Goal: Transaction & Acquisition: Purchase product/service

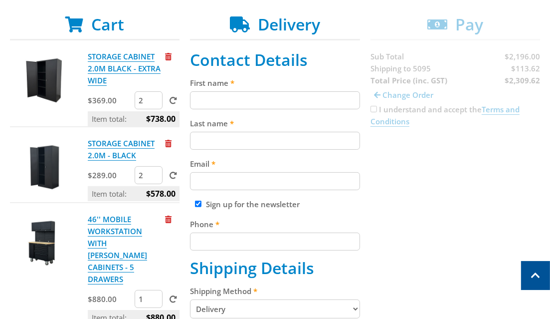
scroll to position [193, 0]
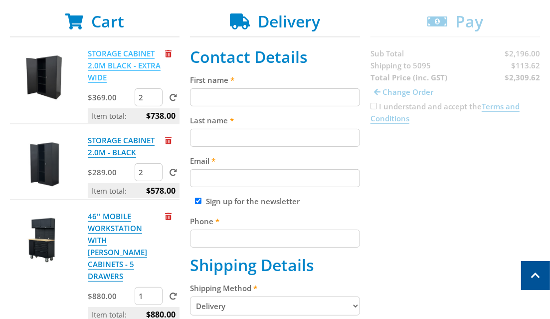
click at [105, 57] on link "STORAGE CABINET 2.0M BLACK - EXTRA WIDE" at bounding box center [124, 65] width 73 height 34
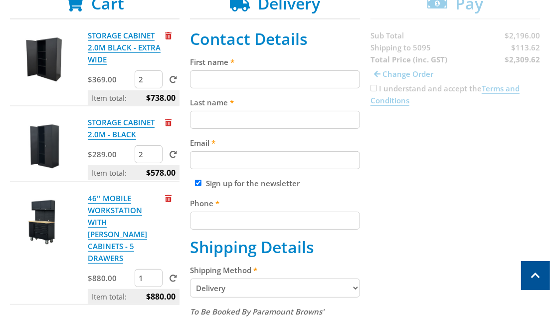
scroll to position [196, 0]
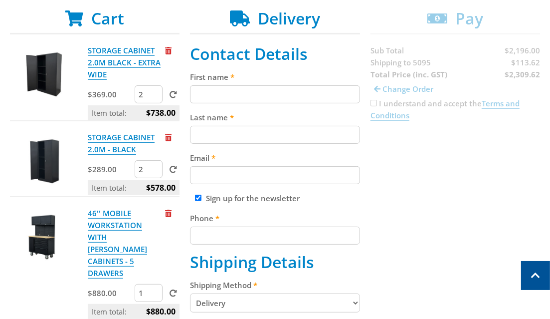
click at [216, 90] on input "First name" at bounding box center [275, 94] width 170 height 18
type input "Michael"
type input "Wiles"
type input "mikenchan@gmail.com"
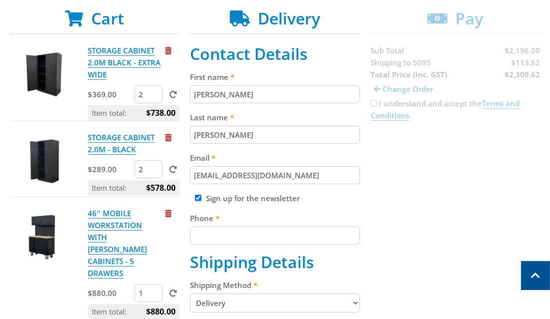
type input "0418877787"
type input "3 Fraser Lane"
type input "Mawson Lakes"
select select "SA"
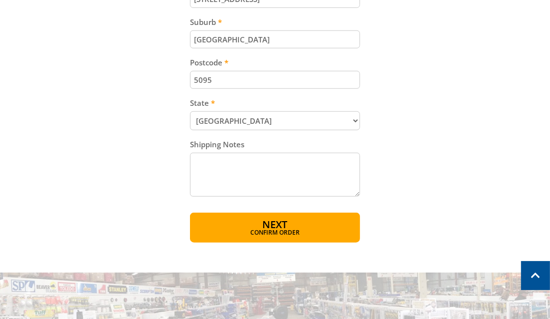
scroll to position [605, 0]
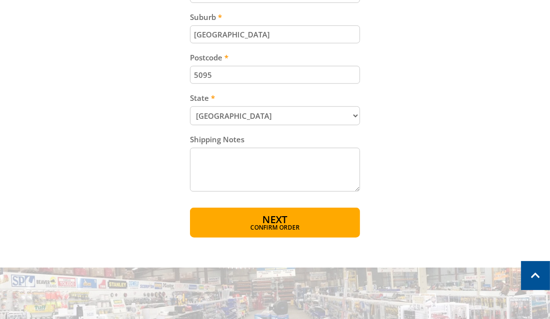
click at [222, 161] on textarea "Shipping Notes" at bounding box center [275, 170] width 170 height 44
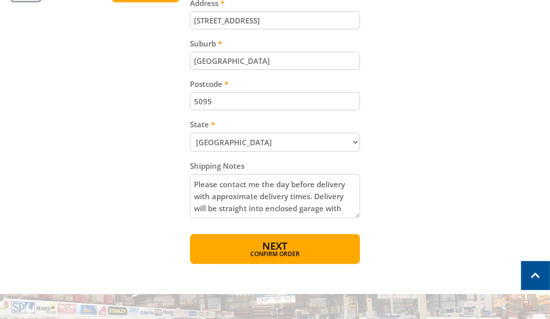
scroll to position [12, 0]
type textarea "Please contact me the day before delivery with approximate delivery times. Deli…"
click at [269, 245] on span "Next" at bounding box center [274, 246] width 25 height 13
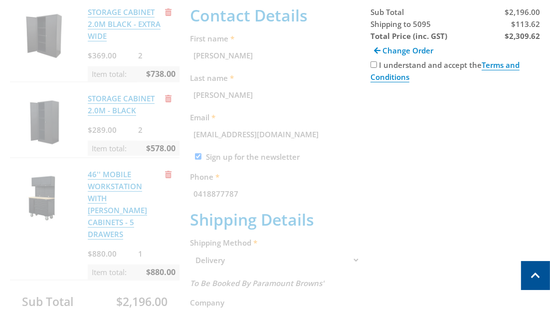
scroll to position [205, 0]
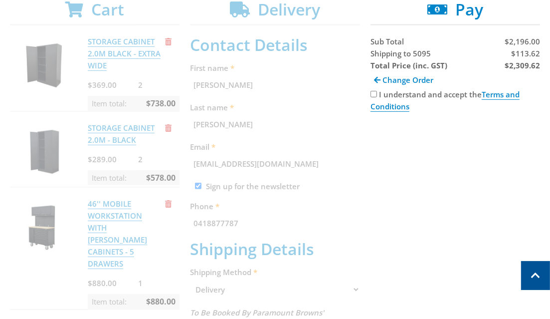
click at [371, 91] on input "I understand and accept the Terms and Conditions" at bounding box center [374, 94] width 6 height 6
checkbox input "true"
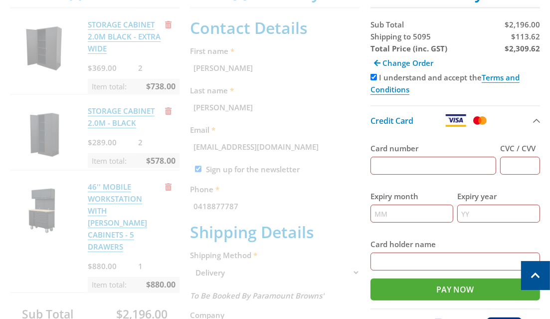
scroll to position [224, 0]
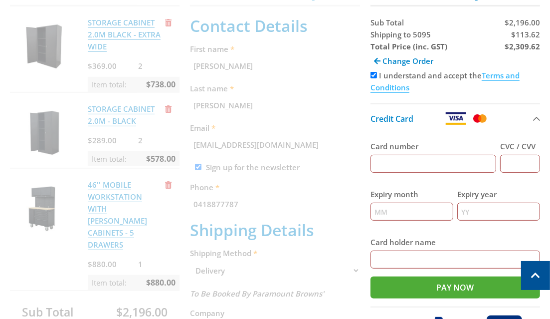
click at [497, 74] on link "Terms and Conditions" at bounding box center [445, 81] width 149 height 22
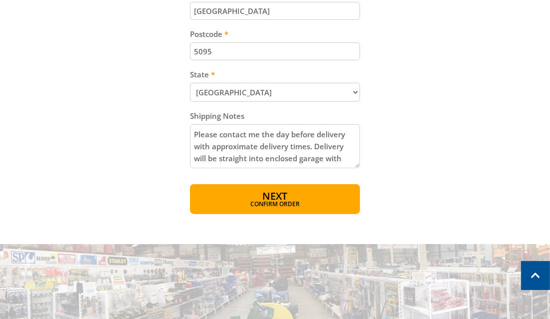
scroll to position [12, 0]
click at [249, 155] on textarea "Please contact me the day before delivery with approximate delivery times. Deli…" at bounding box center [275, 146] width 170 height 44
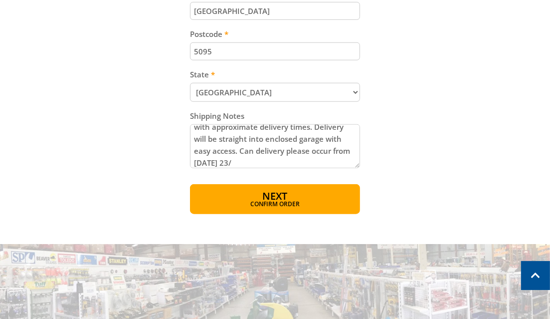
click at [279, 159] on textarea "Please contact me the day before delivery with approximate delivery times. Deli…" at bounding box center [275, 146] width 170 height 44
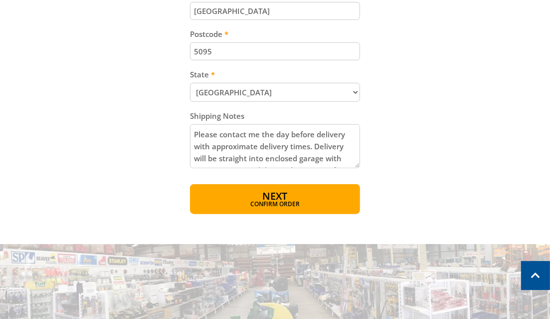
scroll to position [20, 0]
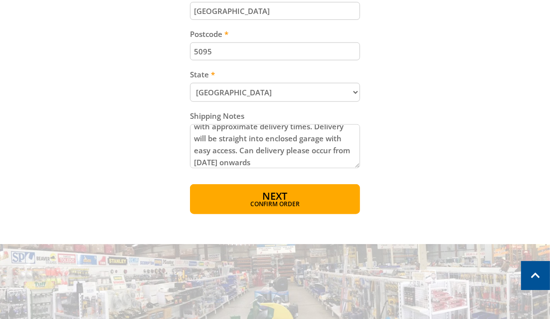
click at [315, 157] on textarea "Please contact me the day before delivery with approximate delivery times. Deli…" at bounding box center [275, 146] width 170 height 44
click at [215, 161] on textarea "Please contact me the day before delivery with approximate delivery times. Deli…" at bounding box center [275, 146] width 170 height 44
click at [336, 160] on textarea "Please contact me the day before delivery with approximate delivery times. Deli…" at bounding box center [275, 146] width 170 height 44
click at [231, 160] on textarea "Please contact me the day before delivery with approximate delivery times. Deli…" at bounding box center [275, 146] width 170 height 44
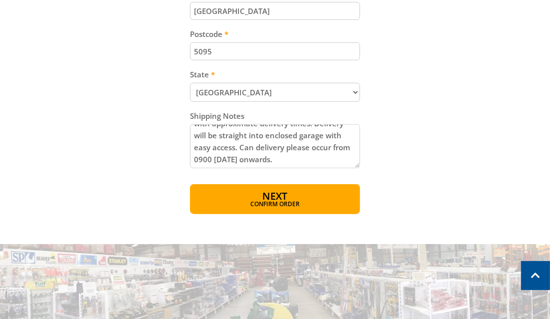
scroll to position [24, 0]
drag, startPoint x: 230, startPoint y: 155, endPoint x: 216, endPoint y: 156, distance: 14.1
click at [216, 156] on textarea "Please contact me the day before delivery with approximate delivery times. Deli…" at bounding box center [275, 146] width 170 height 44
drag, startPoint x: 274, startPoint y: 155, endPoint x: 235, endPoint y: 155, distance: 39.4
click at [235, 155] on textarea "Please contact me the day before delivery with approximate delivery times. Deli…" at bounding box center [275, 146] width 170 height 44
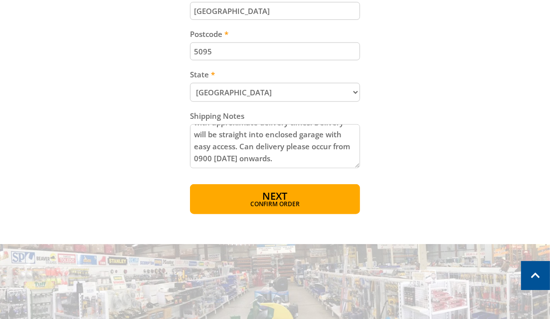
click at [273, 155] on textarea "Please contact me the day before delivery with approximate delivery times. Deli…" at bounding box center [275, 146] width 170 height 44
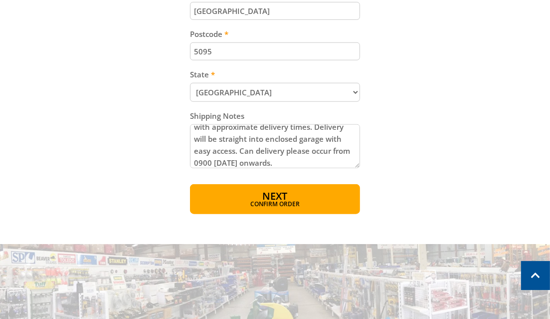
scroll to position [22, 0]
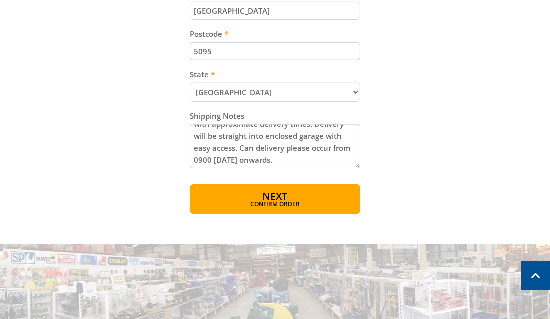
click at [311, 146] on textarea "Please contact me the day before delivery with approximate delivery times. Deli…" at bounding box center [275, 146] width 170 height 44
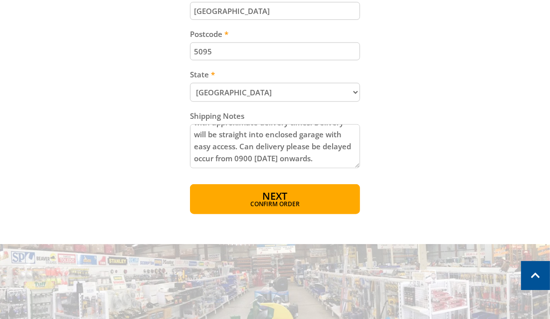
drag, startPoint x: 263, startPoint y: 158, endPoint x: 225, endPoint y: 147, distance: 40.1
click at [225, 147] on textarea "Please contact me the day before delivery with approximate delivery times. Deli…" at bounding box center [275, 146] width 170 height 44
click at [232, 156] on textarea "Please contact me the day before delivery with approximate delivery times. Deli…" at bounding box center [275, 146] width 170 height 44
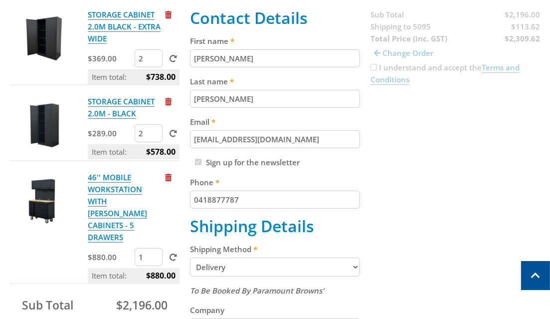
scroll to position [228, 0]
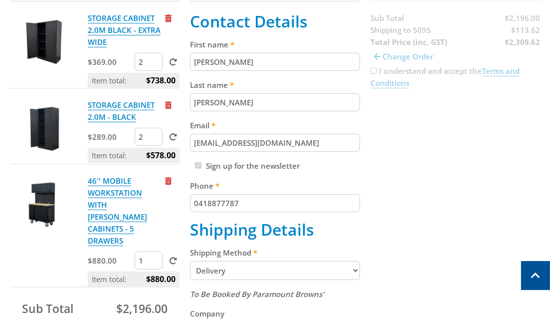
type textarea "Please contact me the day before delivery with approximate delivery times. Deli…"
click at [456, 147] on div "Cart STORAGE CABINET 2.0M BLACK - EXTRA WIDE $369.00 2 Item total: $738.00 STOR…" at bounding box center [275, 296] width 530 height 638
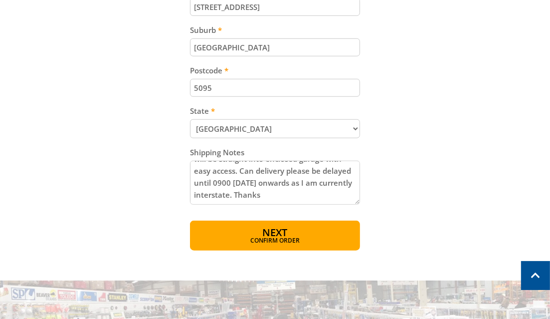
scroll to position [597, 0]
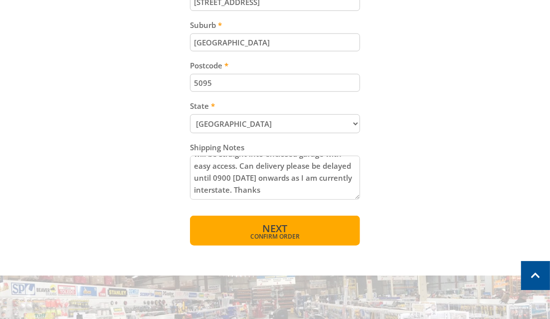
click at [273, 225] on span "Next" at bounding box center [274, 228] width 25 height 13
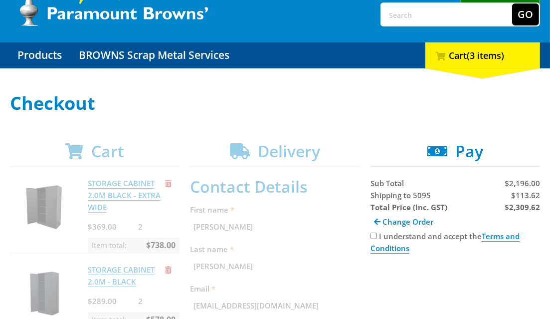
scroll to position [59, 0]
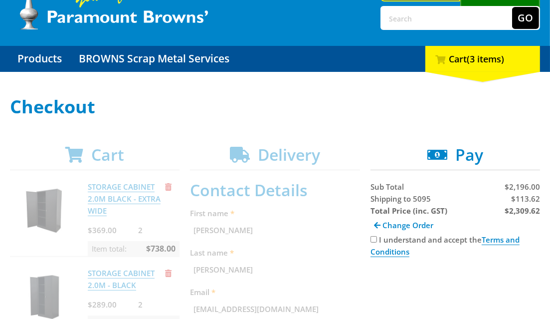
click at [373, 240] on input "I understand and accept the Terms and Conditions" at bounding box center [374, 239] width 6 height 6
checkbox input "true"
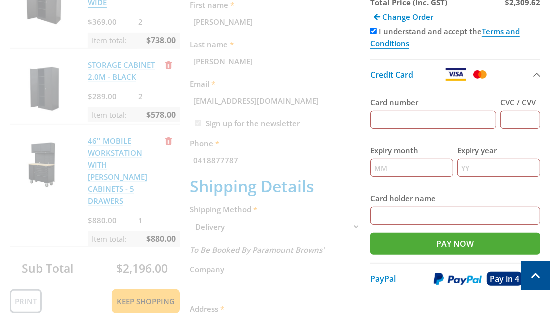
scroll to position [265, 0]
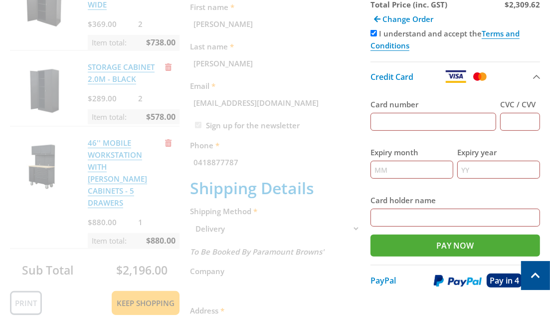
click at [445, 127] on input "Card number" at bounding box center [434, 122] width 126 height 18
click at [391, 121] on input "4564680123164815" at bounding box center [434, 122] width 126 height 18
click at [408, 121] on input "4564680123164815" at bounding box center [434, 122] width 126 height 18
click at [426, 120] on input "4564680123164815" at bounding box center [434, 122] width 126 height 18
type input "4564680123164815"
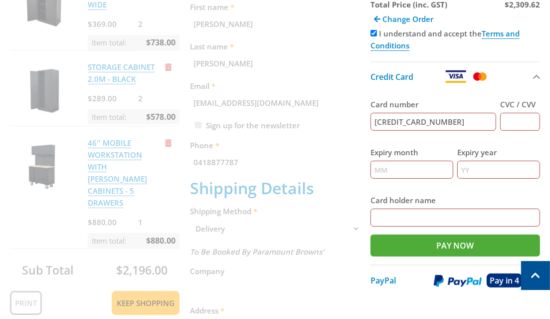
click at [518, 119] on input "CVC / CVV" at bounding box center [520, 122] width 40 height 18
type input "166"
click at [399, 165] on input "Expiry month" at bounding box center [412, 170] width 83 height 18
type input "06"
click at [474, 167] on input "Expiry year" at bounding box center [499, 170] width 83 height 18
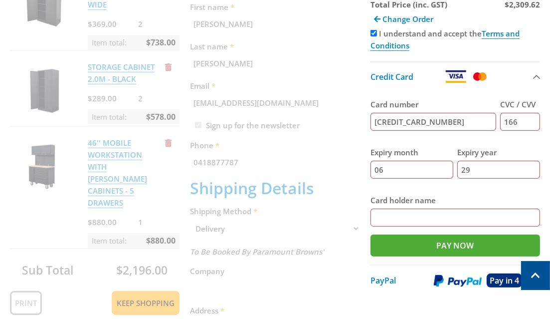
type input "29"
click at [455, 217] on input "Card holder name" at bounding box center [456, 218] width 170 height 18
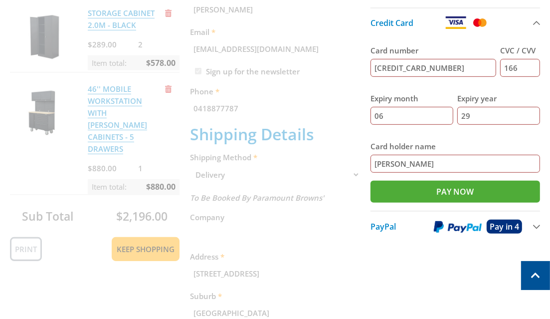
scroll to position [329, 0]
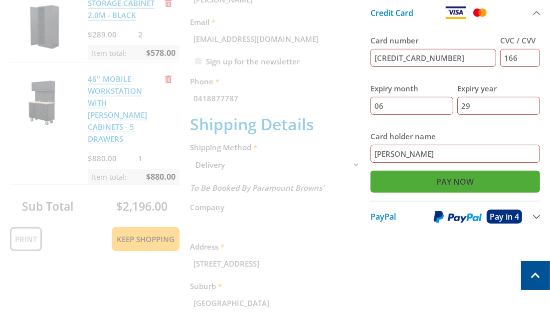
type input "Michael P Wiles"
click at [456, 178] on input "Pay Now" at bounding box center [456, 182] width 170 height 22
type input "Paying..."
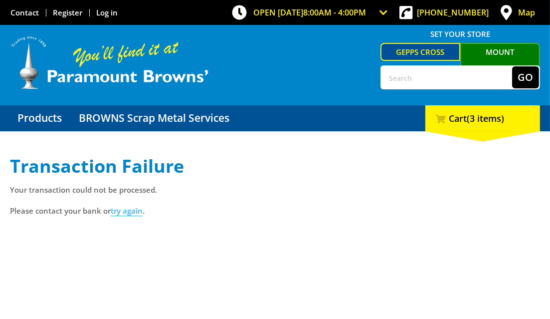
click at [128, 211] on link "try again" at bounding box center [127, 211] width 32 height 10
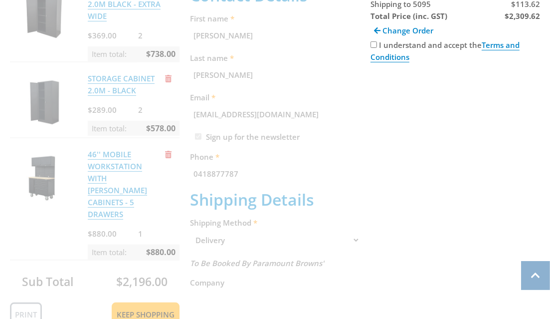
scroll to position [257, 0]
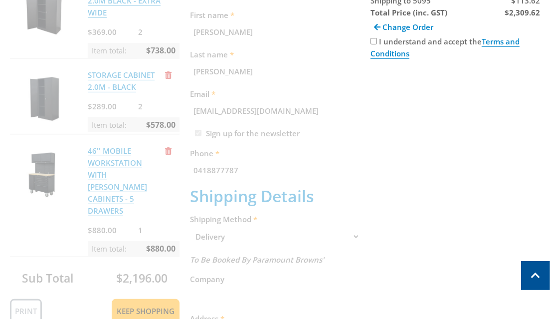
click at [374, 43] on input "I understand and accept the Terms and Conditions" at bounding box center [374, 41] width 6 height 6
checkbox input "true"
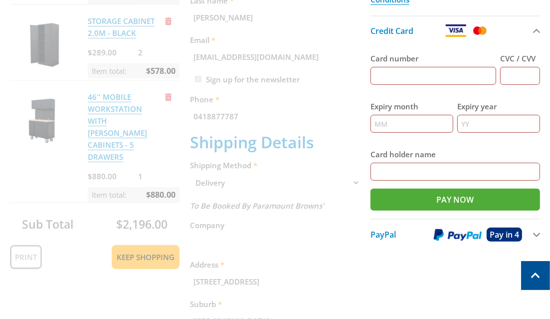
scroll to position [308, 0]
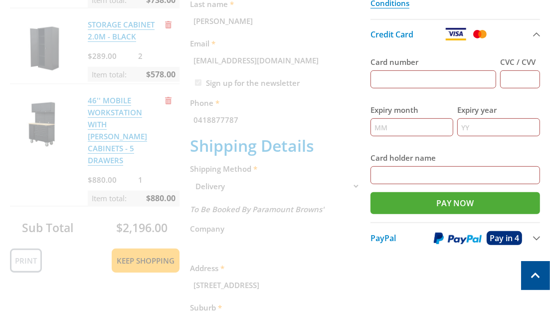
click at [417, 78] on input "Card number" at bounding box center [434, 79] width 126 height 18
type input "45646801"
click at [460, 34] on img at bounding box center [456, 34] width 22 height 12
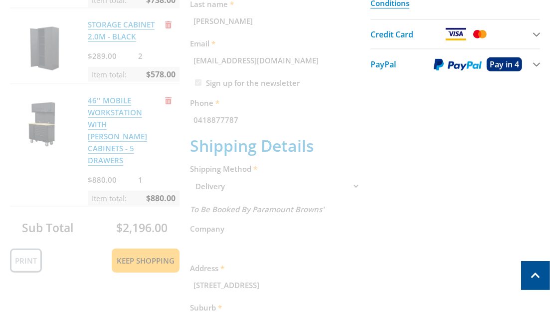
click at [460, 34] on img at bounding box center [456, 34] width 22 height 12
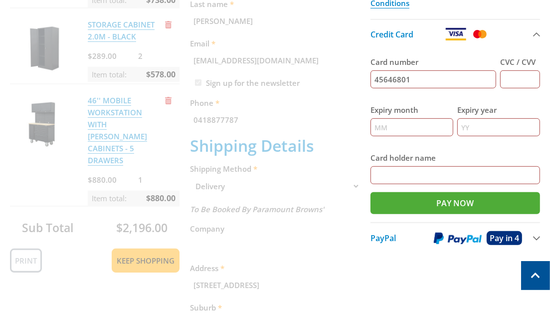
click at [422, 79] on input "45646801" at bounding box center [434, 79] width 126 height 18
type input "4564680123164815"
click at [523, 80] on input "CVC / CVV" at bounding box center [520, 79] width 40 height 18
type input "166"
click at [410, 122] on input "Expiry month" at bounding box center [412, 127] width 83 height 18
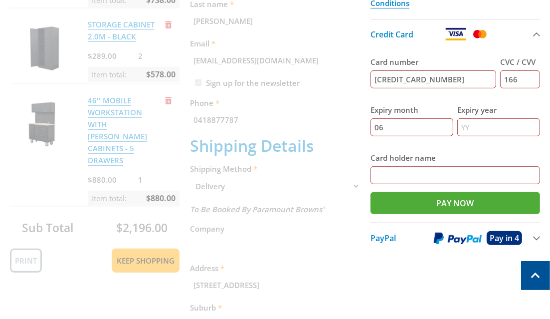
type input "06"
click at [487, 128] on input "Expiry year" at bounding box center [499, 127] width 83 height 18
drag, startPoint x: 487, startPoint y: 128, endPoint x: 471, endPoint y: 126, distance: 16.6
click at [471, 126] on input "Expiry year" at bounding box center [499, 127] width 83 height 18
type input "29"
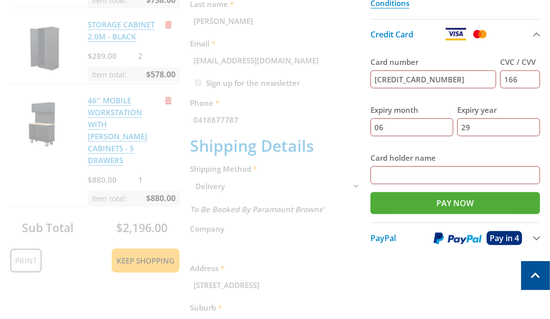
click at [410, 170] on input "Card holder name" at bounding box center [456, 175] width 170 height 18
type input "Michael P Wiles"
click at [447, 200] on input "Pay Now" at bounding box center [456, 203] width 170 height 22
type input "Paying..."
